Goal: Task Accomplishment & Management: Manage account settings

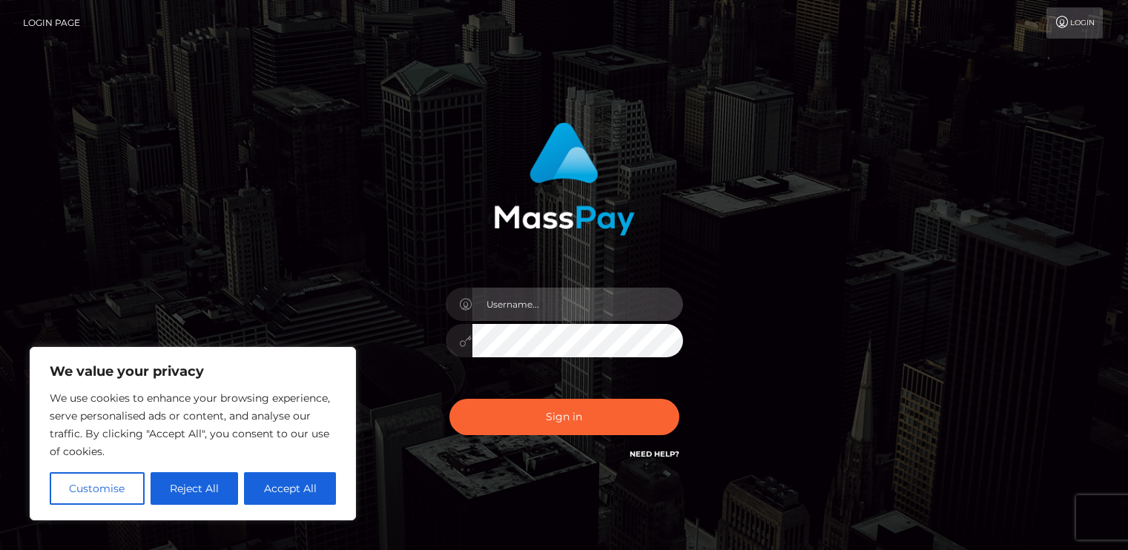
click at [500, 297] on input "text" at bounding box center [578, 304] width 211 height 33
type input "[EMAIL_ADDRESS][DOMAIN_NAME]"
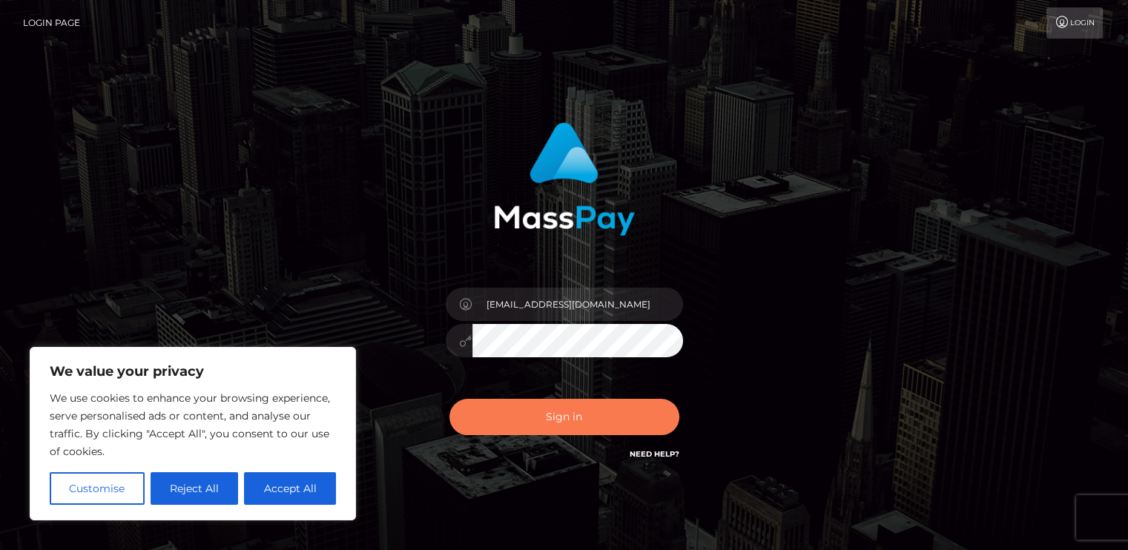
click at [533, 416] on button "Sign in" at bounding box center [565, 417] width 230 height 36
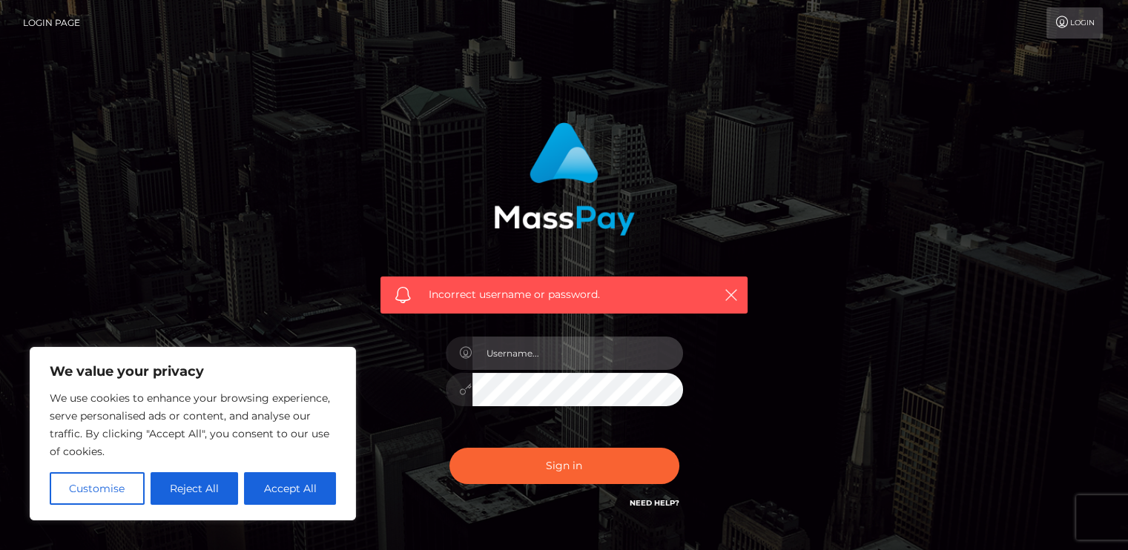
click at [508, 359] on input "text" at bounding box center [578, 353] width 211 height 33
type input "[EMAIL_ADDRESS][DOMAIN_NAME]"
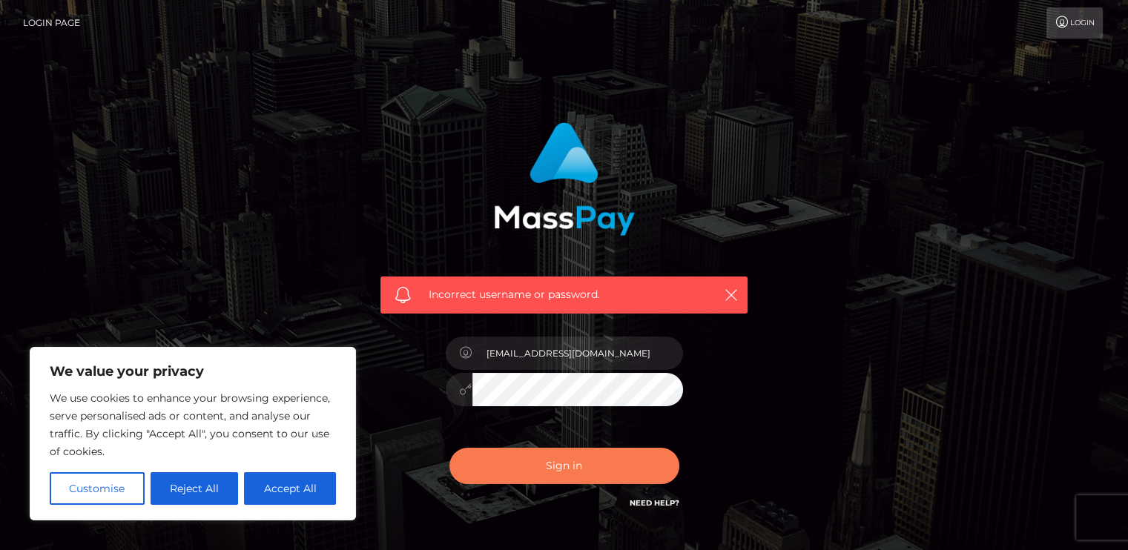
click at [472, 469] on button "Sign in" at bounding box center [565, 466] width 230 height 36
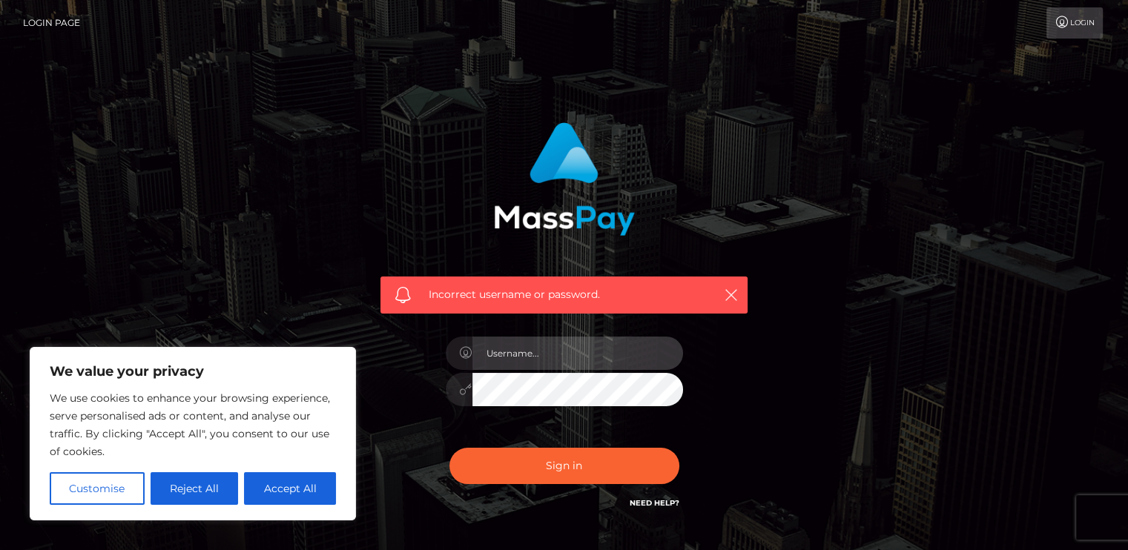
click at [519, 351] on input "text" at bounding box center [578, 353] width 211 height 33
type input "[EMAIL_ADDRESS][DOMAIN_NAME]"
click at [487, 485] on div "Sign in Need Help?" at bounding box center [565, 472] width 260 height 66
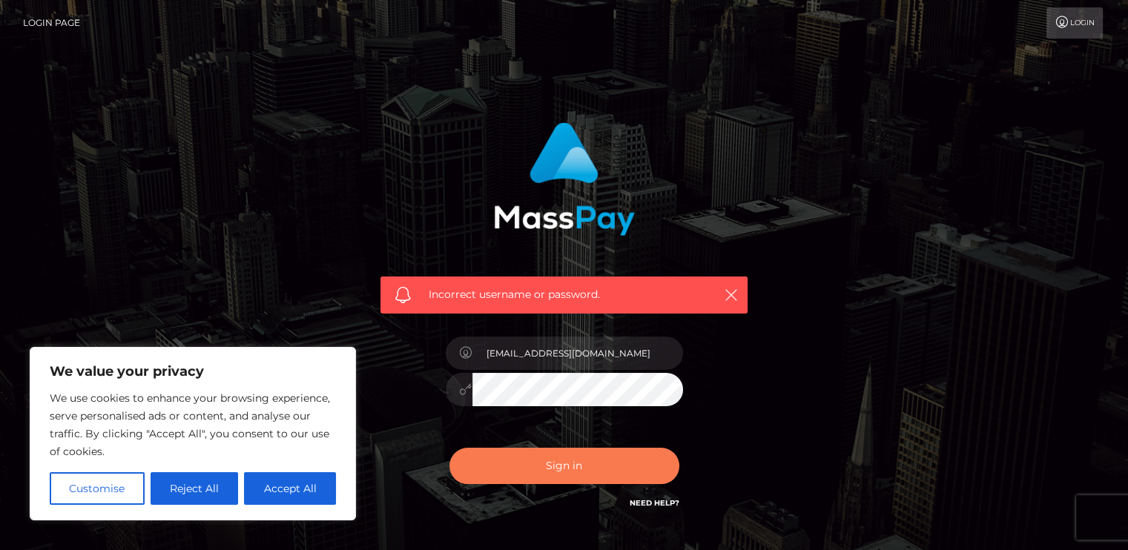
click at [484, 471] on button "Sign in" at bounding box center [565, 466] width 230 height 36
